Goal: Task Accomplishment & Management: Use online tool/utility

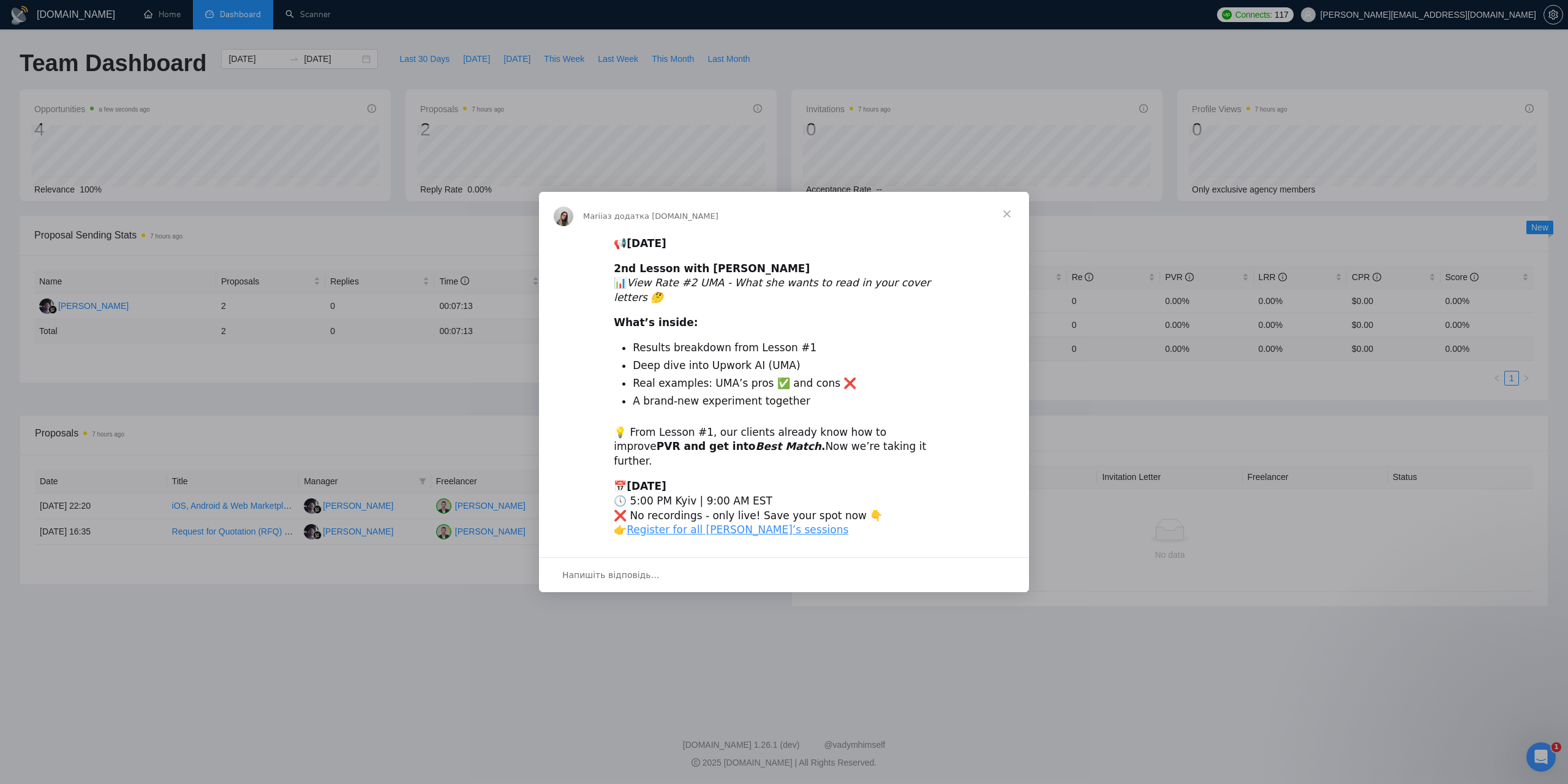
click at [1000, 230] on span "Закрити" at bounding box center [1007, 214] width 44 height 44
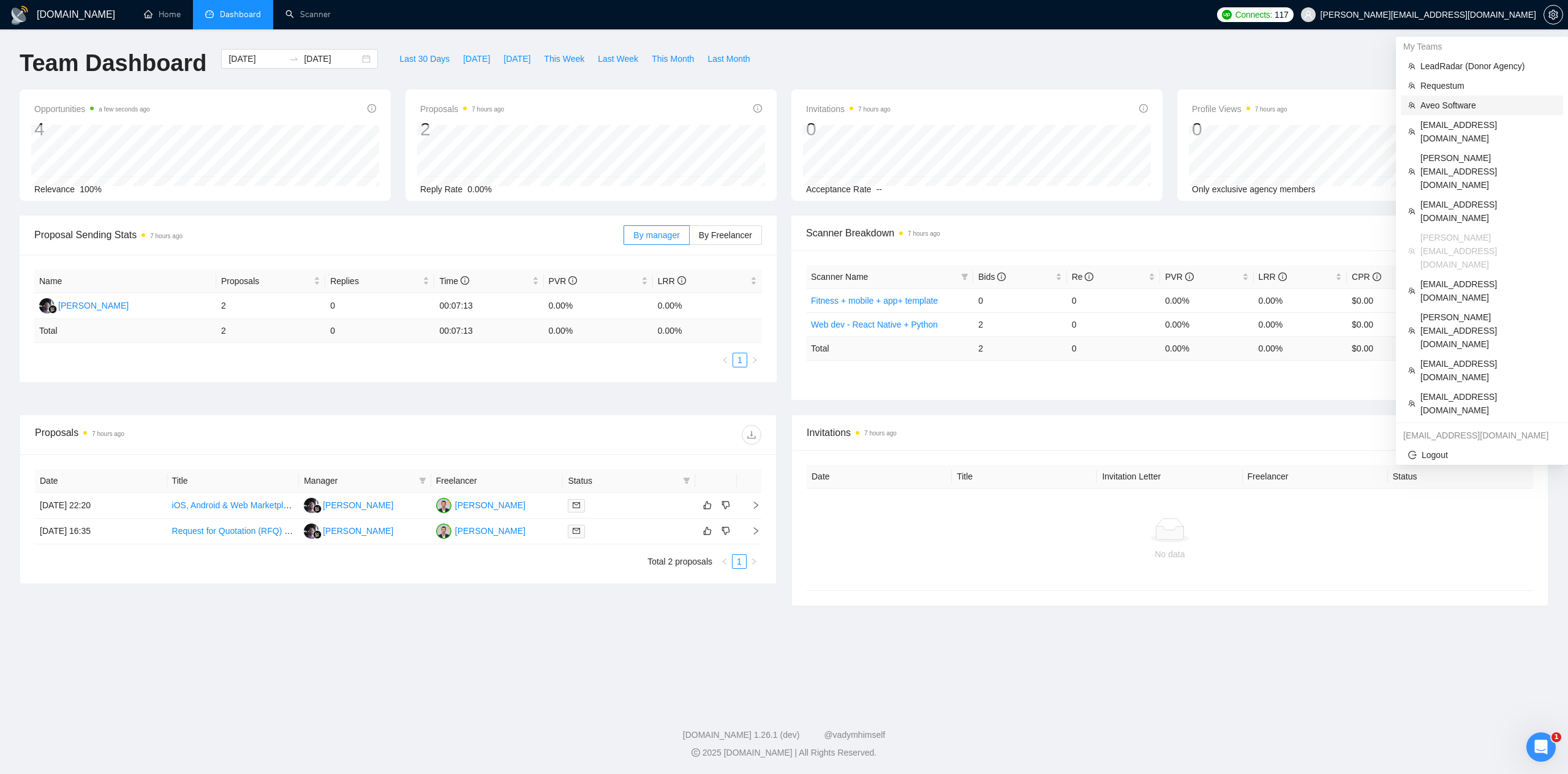
click at [1437, 106] on span "Aveo Software" at bounding box center [1487, 105] width 136 height 13
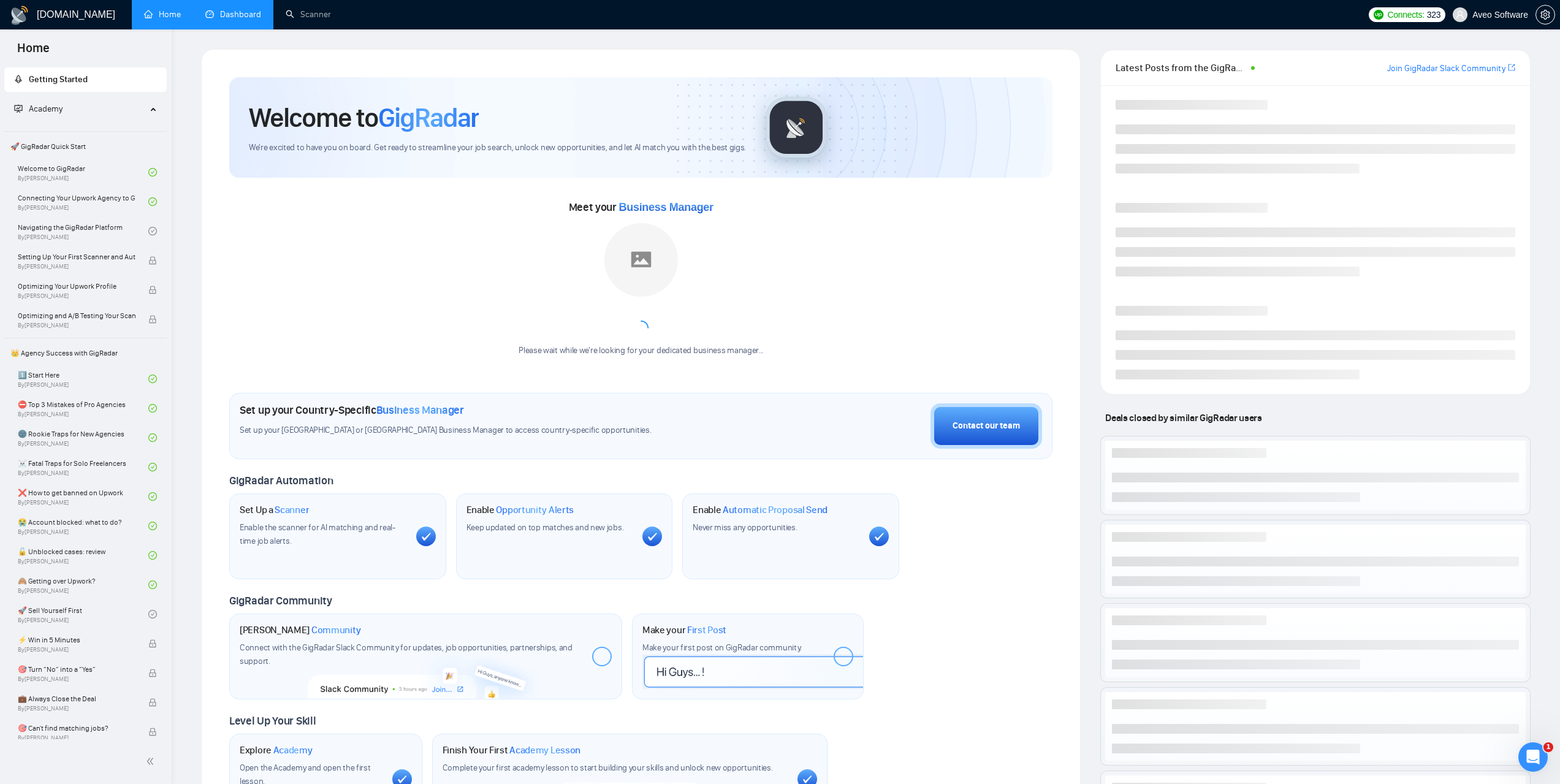
click at [240, 9] on link "Dashboard" at bounding box center [233, 14] width 56 height 11
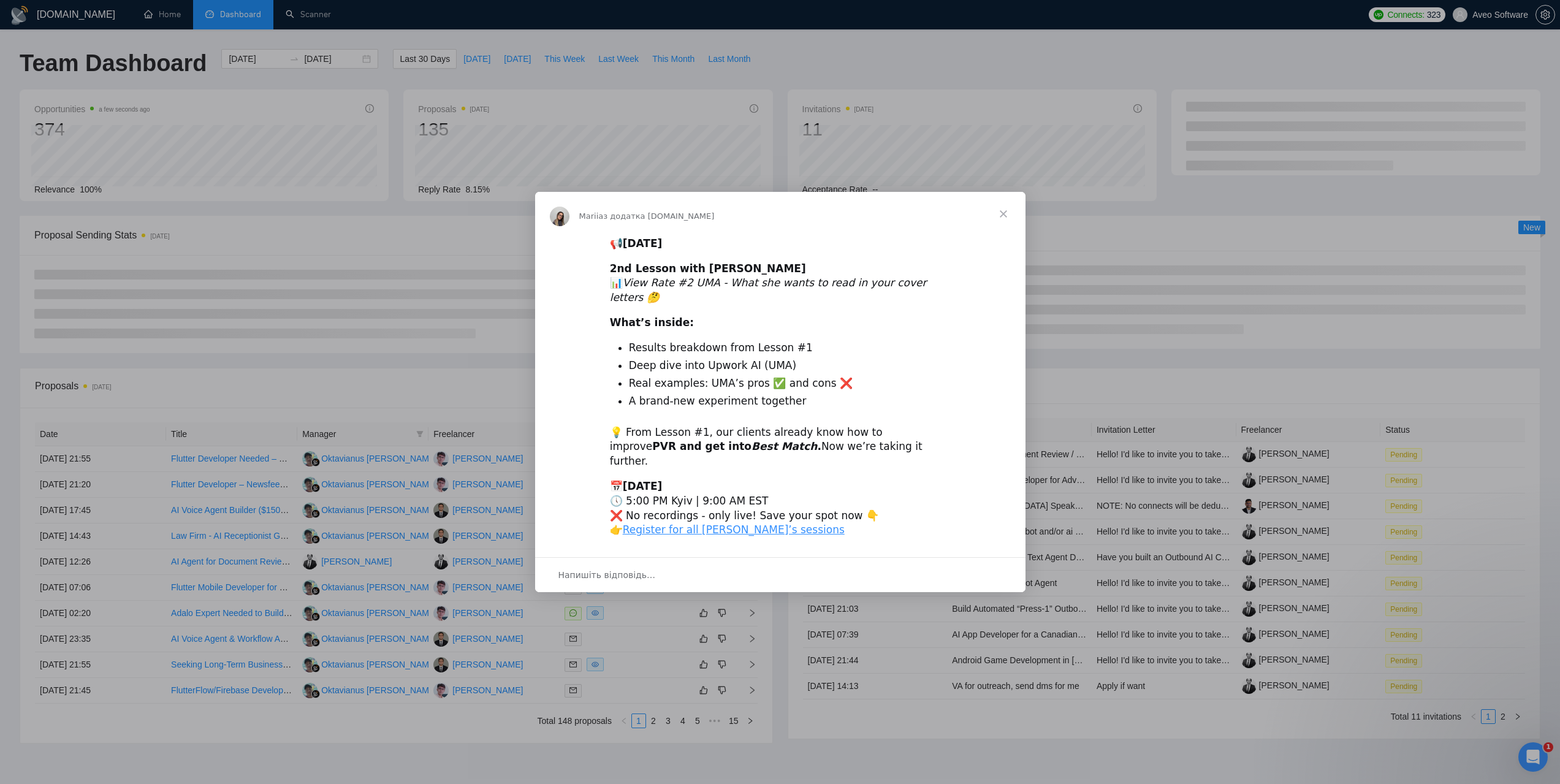
click at [1008, 223] on span "Закрити" at bounding box center [1003, 214] width 44 height 44
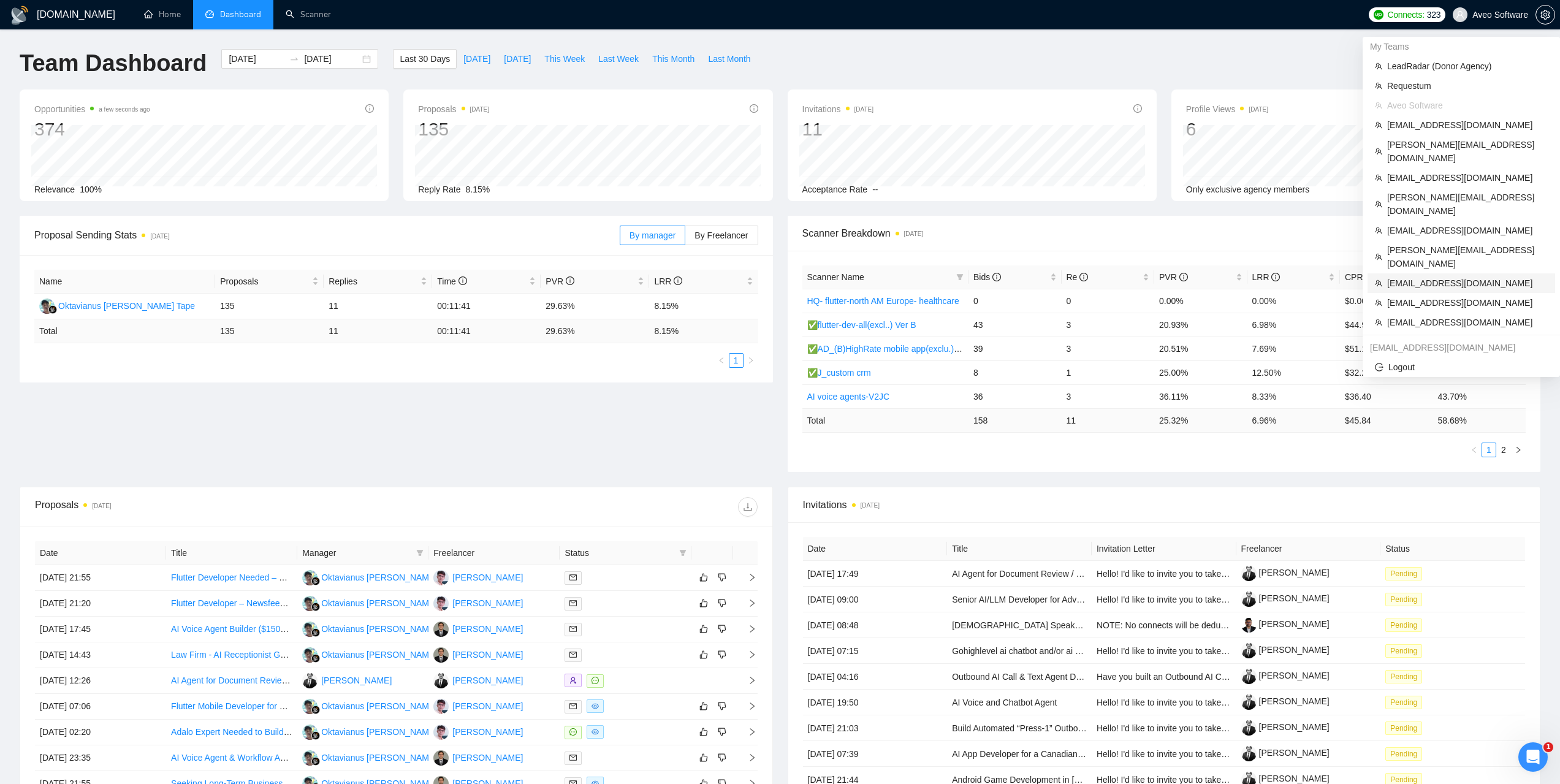
click at [1425, 276] on span "jmichelvan@gmail.com" at bounding box center [1467, 282] width 160 height 13
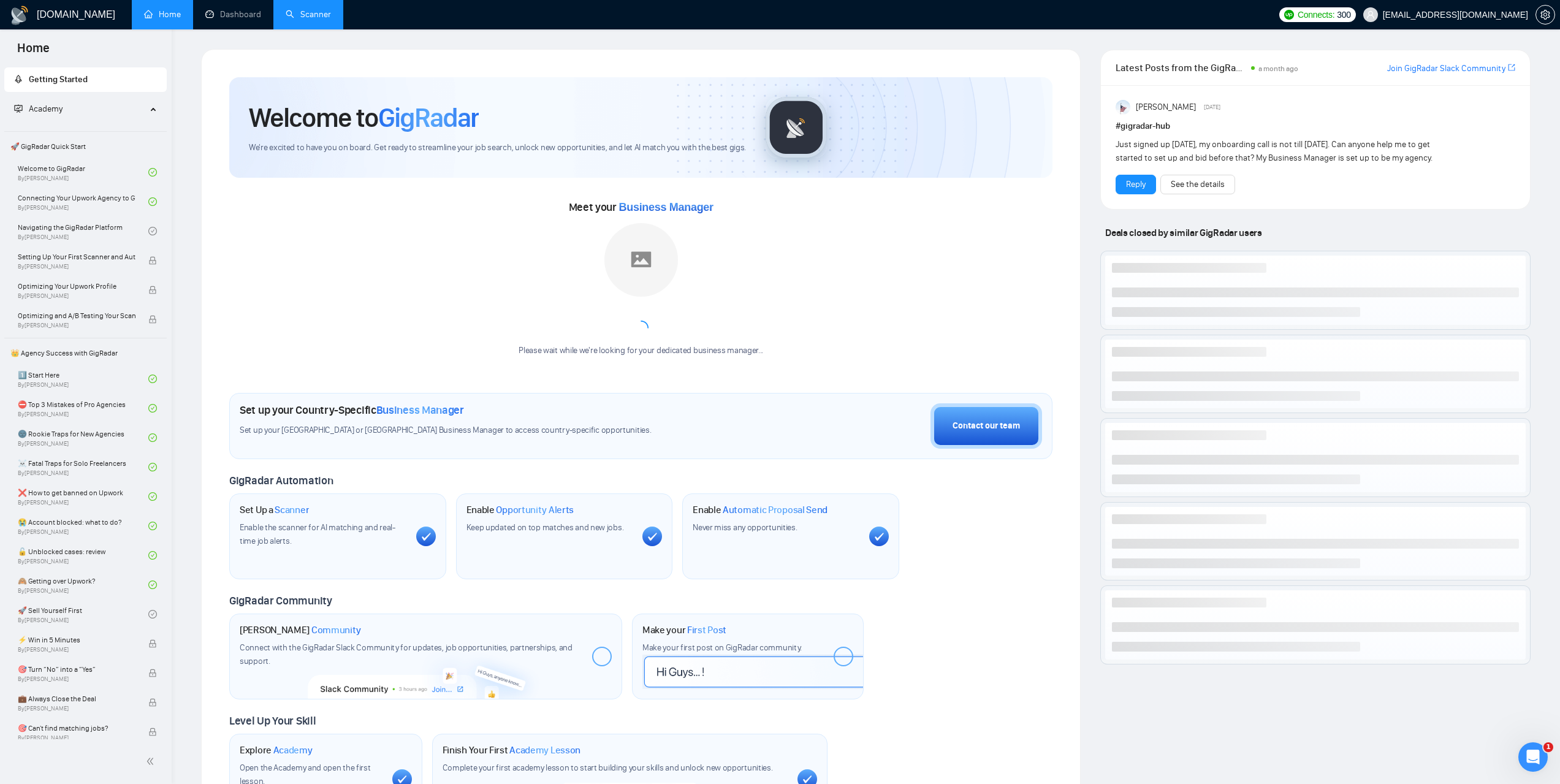
click at [330, 9] on link "Scanner" at bounding box center [308, 14] width 46 height 11
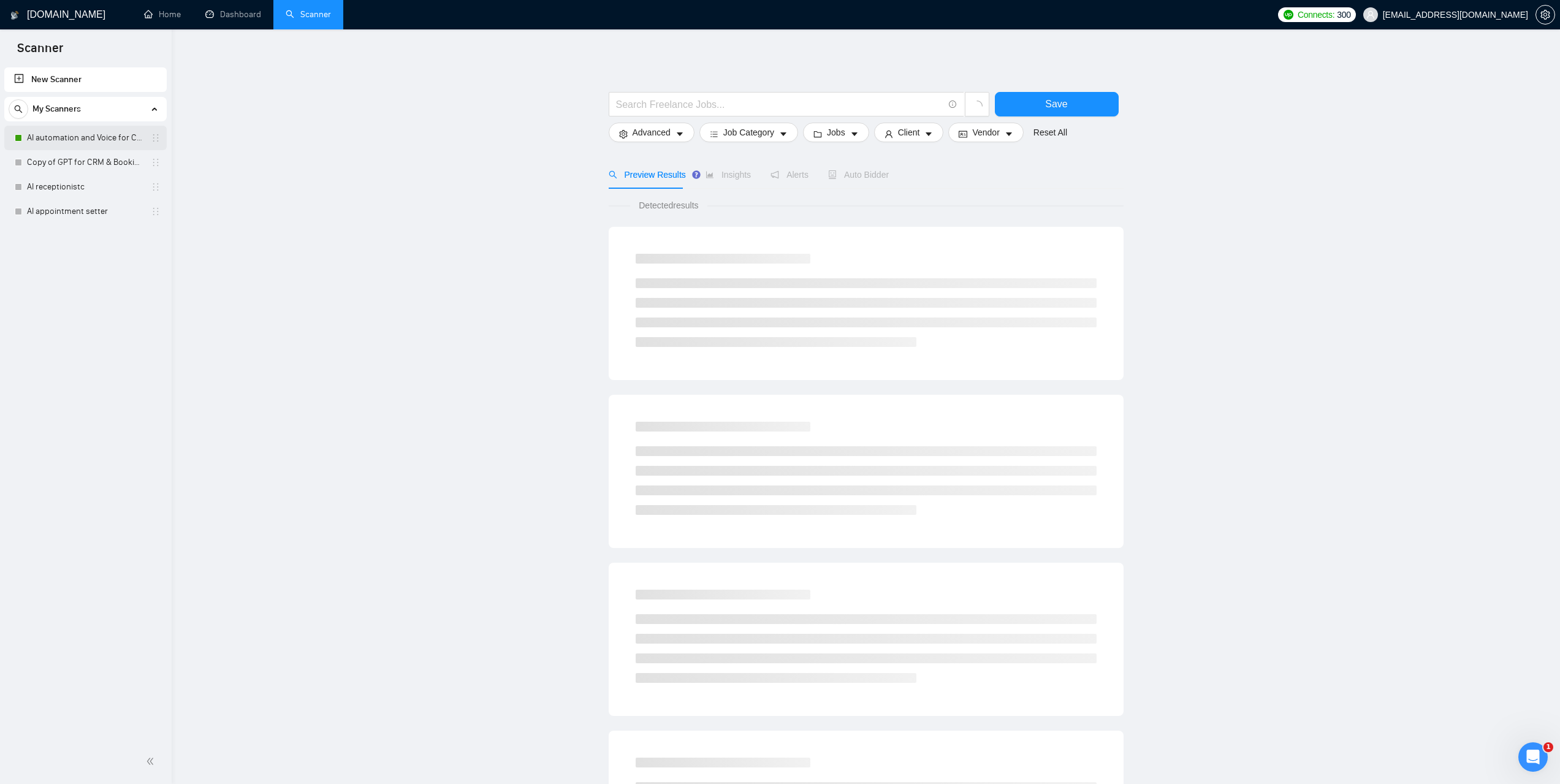
click at [60, 137] on link "AI automation and Voice for CRM & Booking" at bounding box center [85, 138] width 117 height 25
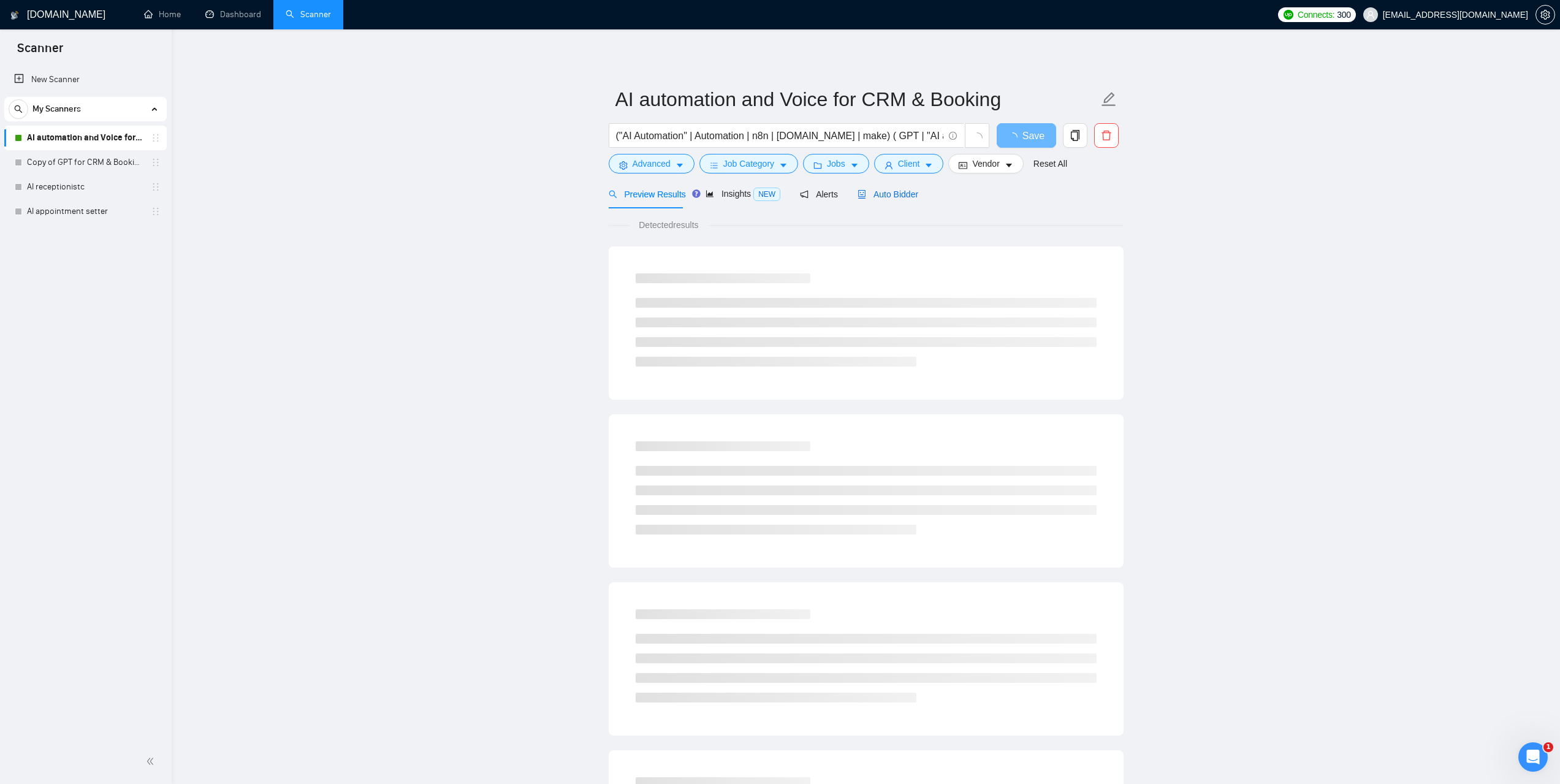
click at [884, 199] on span "Auto Bidder" at bounding box center [888, 194] width 60 height 10
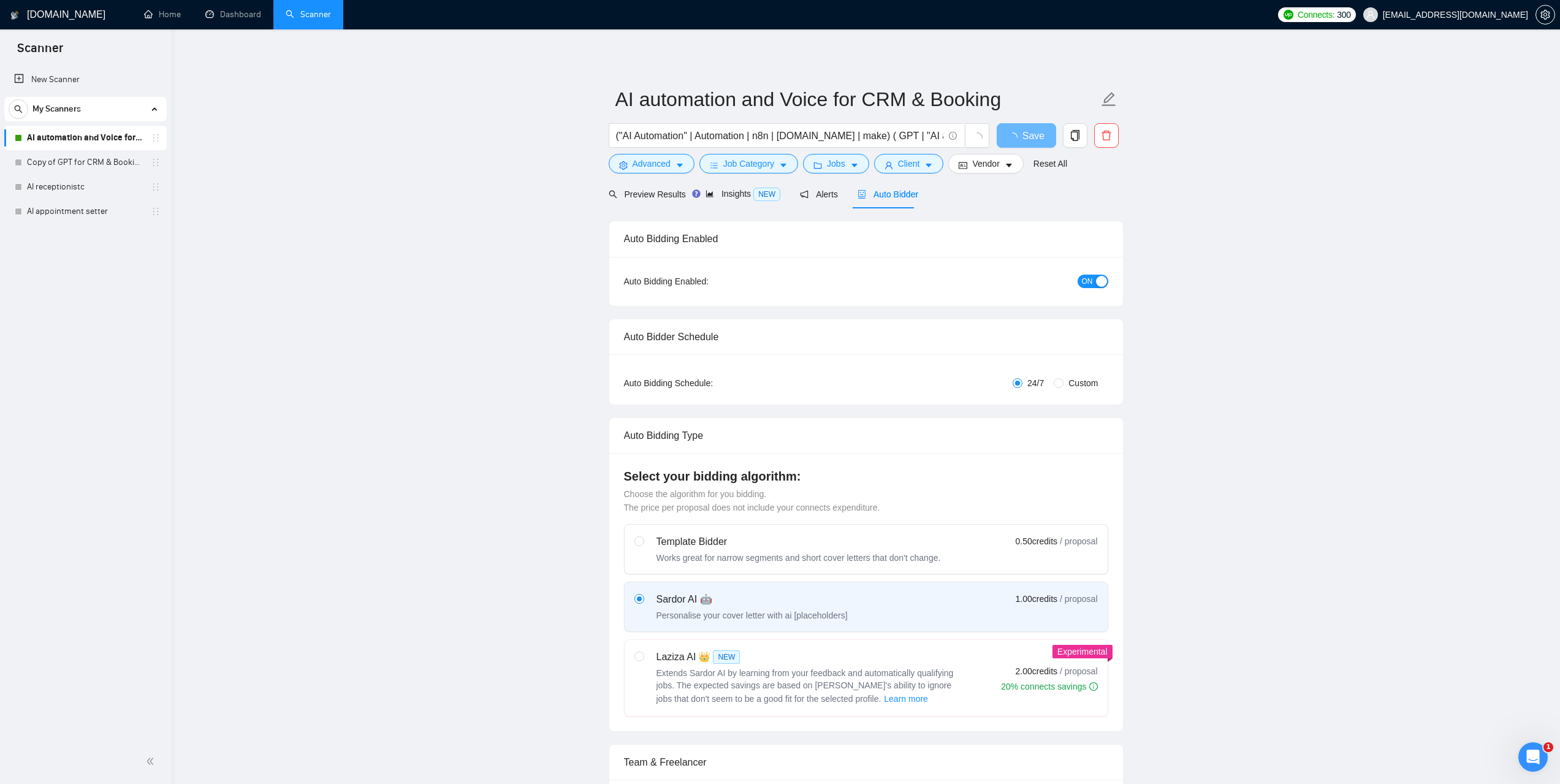
checkbox input "true"
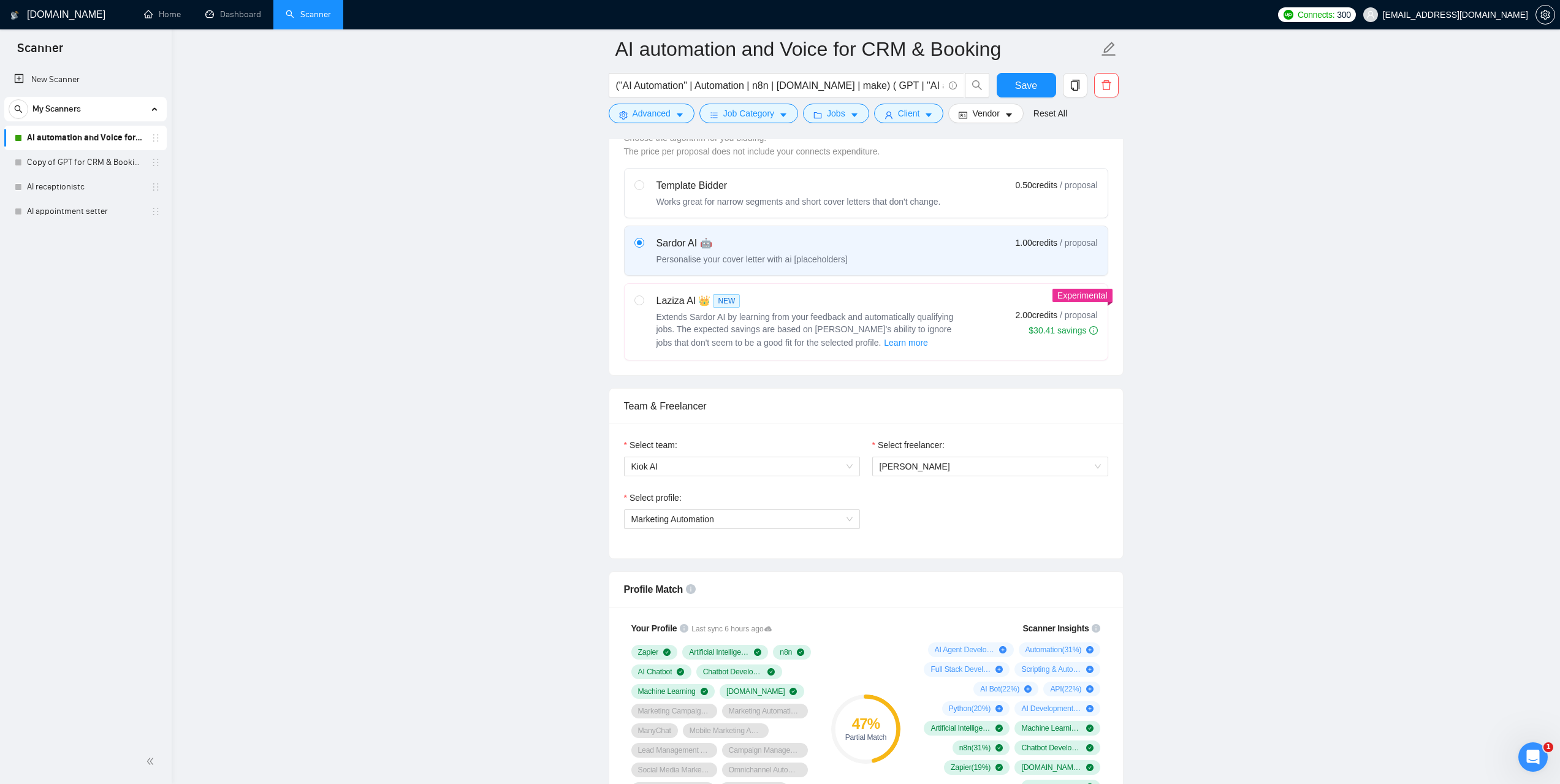
scroll to position [552, 0]
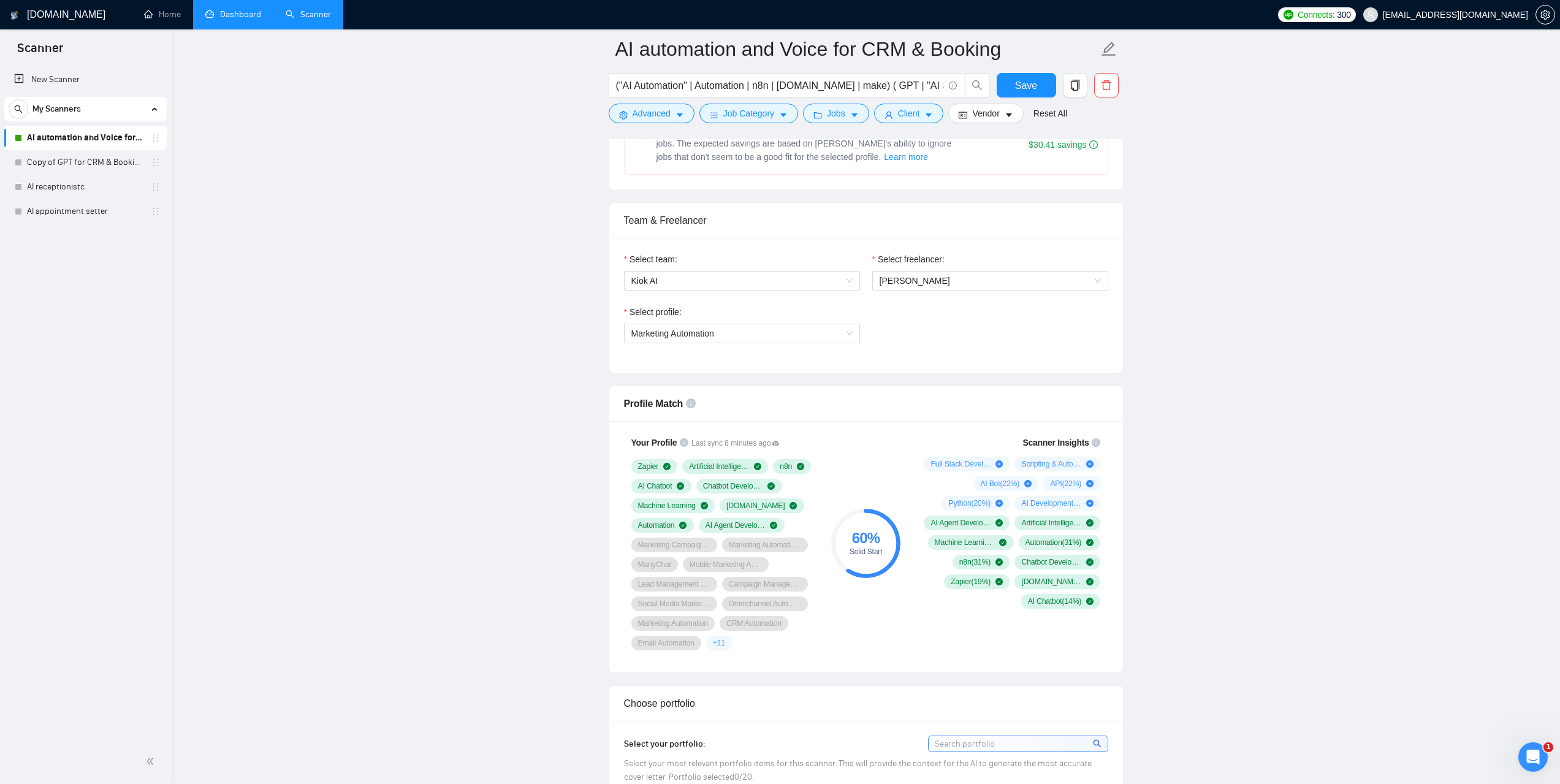
click at [248, 19] on link "Dashboard" at bounding box center [233, 14] width 56 height 11
